Goal: Task Accomplishment & Management: Manage account settings

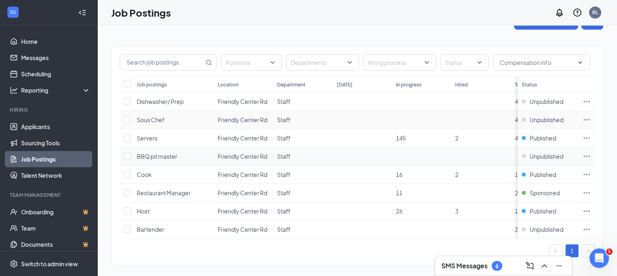
scroll to position [34, 0]
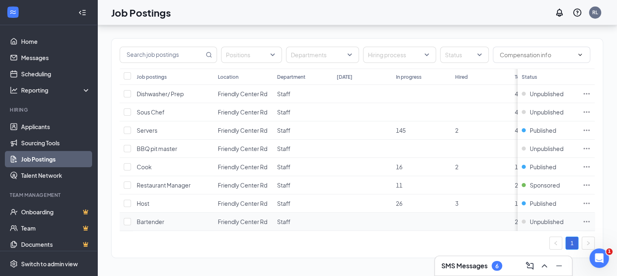
click at [590, 218] on icon "Ellipses" at bounding box center [587, 222] width 8 height 8
click at [545, 218] on span "Unpublished" at bounding box center [547, 222] width 34 height 8
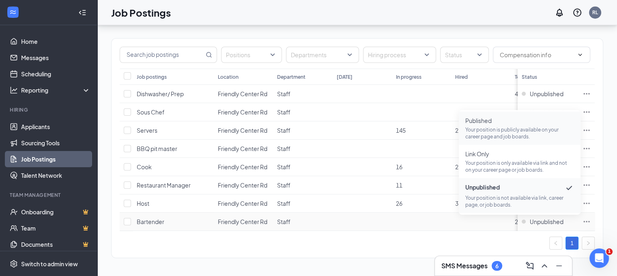
click at [500, 126] on p "Your position is publicly available on your career page and job boards." at bounding box center [520, 133] width 109 height 14
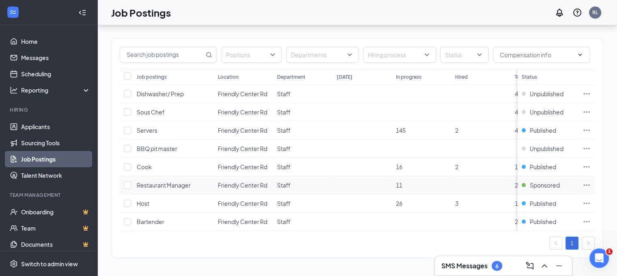
click at [591, 181] on icon "Ellipses" at bounding box center [587, 185] width 8 height 8
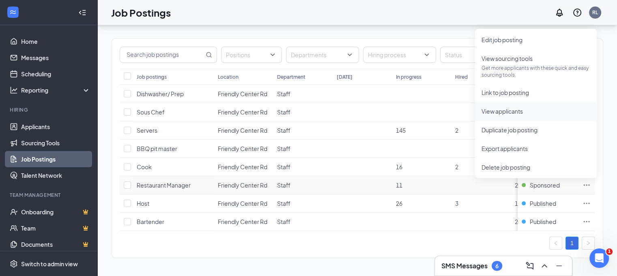
click at [500, 110] on span "View applicants" at bounding box center [536, 111] width 109 height 9
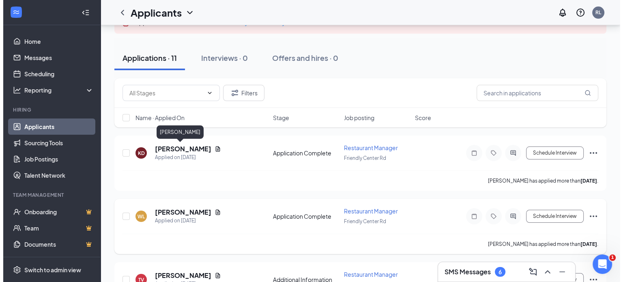
scroll to position [81, 0]
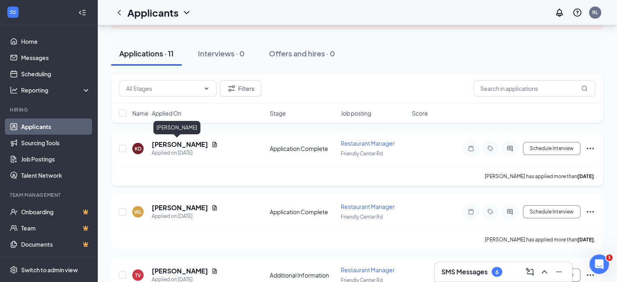
click at [171, 147] on h5 "Kelly Dralle" at bounding box center [180, 144] width 56 height 9
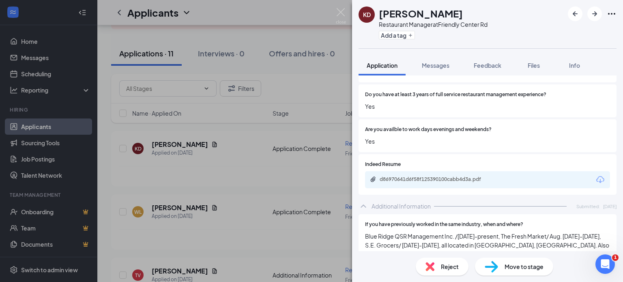
scroll to position [244, 0]
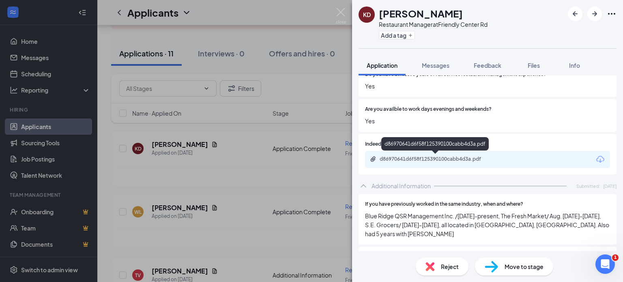
click at [424, 161] on div "d86970641d6f58f125390100cabb4d3a.pdf" at bounding box center [437, 159] width 114 height 6
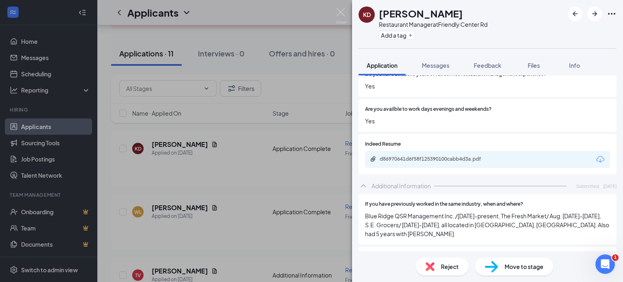
click at [447, 267] on span "Reject" at bounding box center [450, 266] width 18 height 9
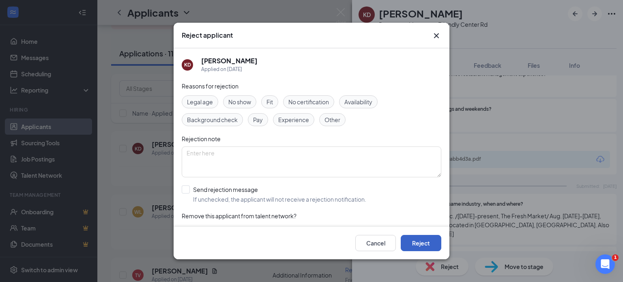
click at [427, 246] on button "Reject" at bounding box center [421, 243] width 41 height 16
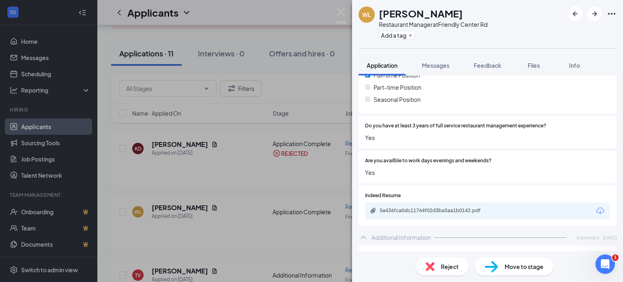
scroll to position [244, 0]
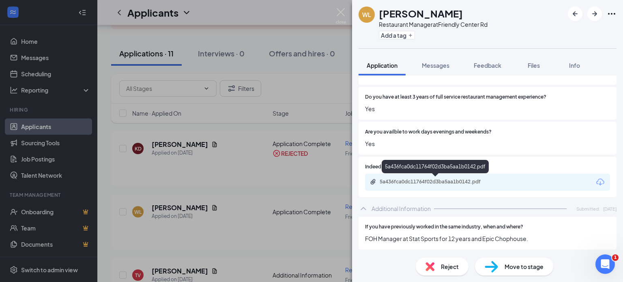
click at [412, 182] on div "5a436fca0dc11764f02d3ba5aa1b0142.pdf" at bounding box center [437, 182] width 114 height 6
click at [593, 14] on icon "ArrowRight" at bounding box center [595, 14] width 10 height 10
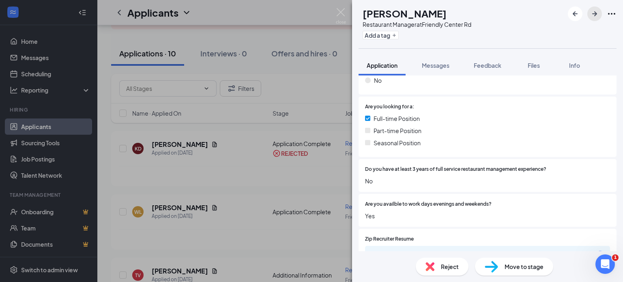
scroll to position [186, 0]
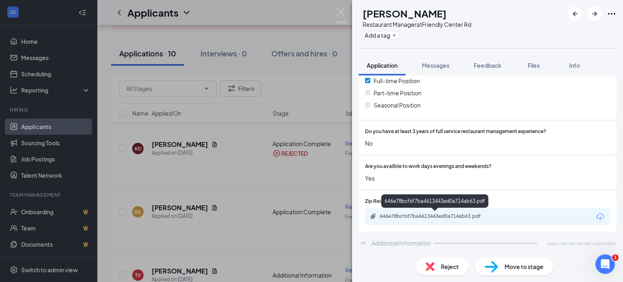
click at [391, 217] on div "646e78bcf6f7ba4613443ed0a714ab63.pdf" at bounding box center [437, 216] width 114 height 6
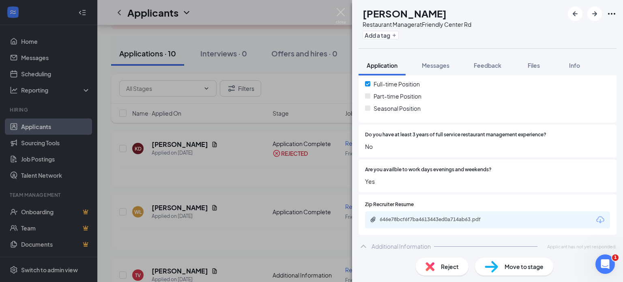
click at [443, 268] on span "Reject" at bounding box center [450, 266] width 18 height 9
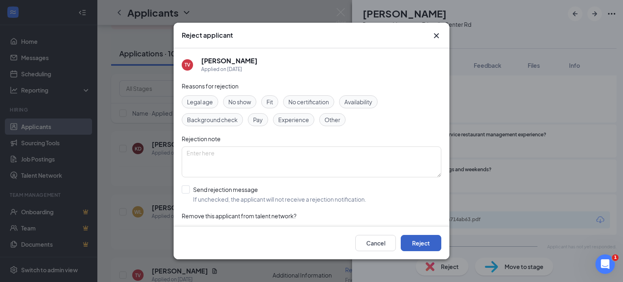
click at [429, 246] on button "Reject" at bounding box center [421, 243] width 41 height 16
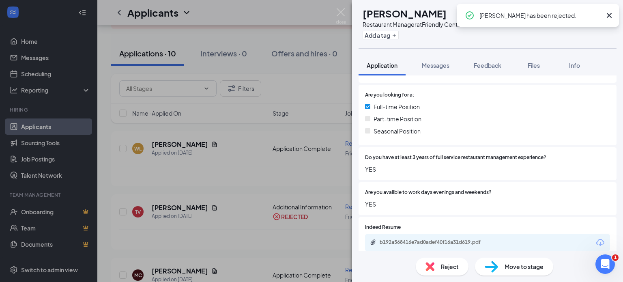
scroll to position [162, 0]
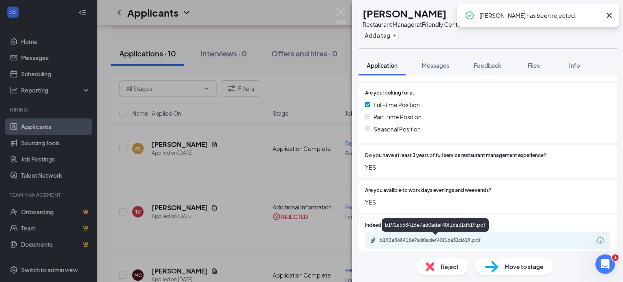
click at [434, 240] on div "b192a568416e7ad0adef40f16a31d619.pdf" at bounding box center [437, 240] width 114 height 6
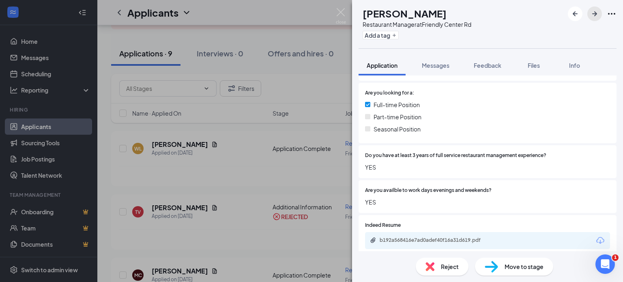
click at [592, 17] on icon "ArrowRight" at bounding box center [595, 14] width 10 height 10
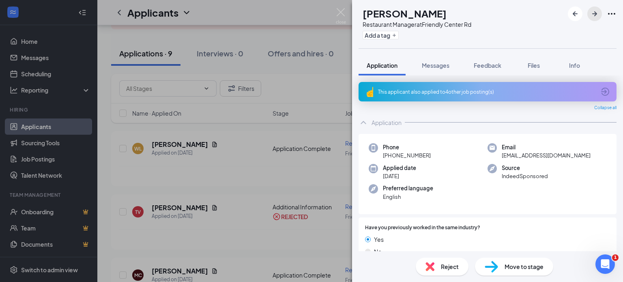
click at [600, 15] on icon "ArrowRight" at bounding box center [595, 14] width 10 height 10
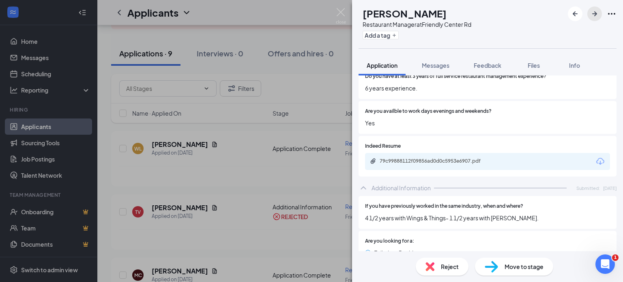
scroll to position [284, 0]
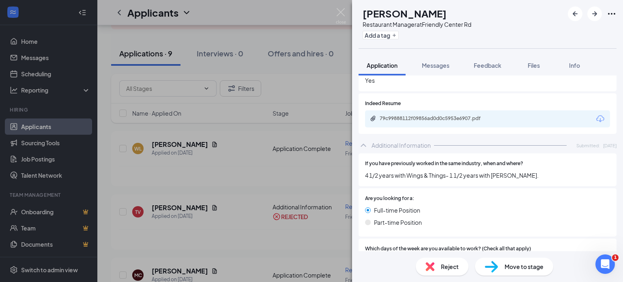
click at [446, 113] on div "79c99888112f09856ad0d0c5953e6907.pdf" at bounding box center [487, 118] width 245 height 17
click at [438, 119] on div "79c99888112f09856ad0d0c5953e6907.pdf" at bounding box center [437, 118] width 114 height 6
